Goal: Task Accomplishment & Management: Manage account settings

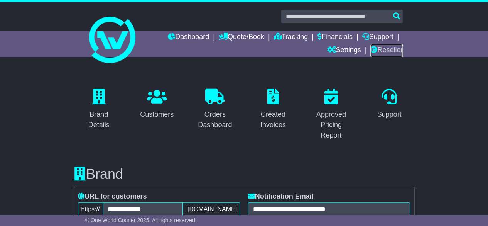
click at [387, 50] on link "Reseller" at bounding box center [386, 50] width 32 height 13
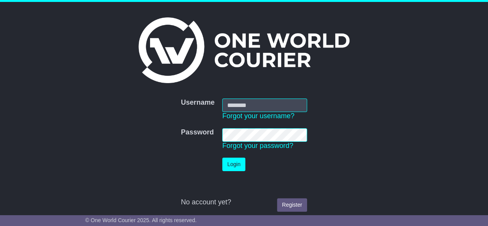
type input "********"
click at [227, 172] on td "Login" at bounding box center [264, 164] width 93 height 21
click at [230, 165] on button "Login" at bounding box center [233, 164] width 23 height 14
